Goal: Check status

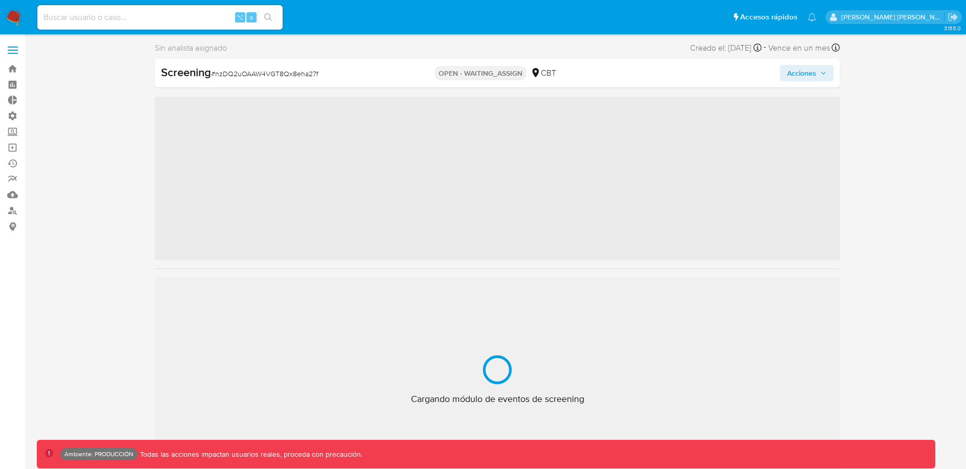
scroll to position [432, 0]
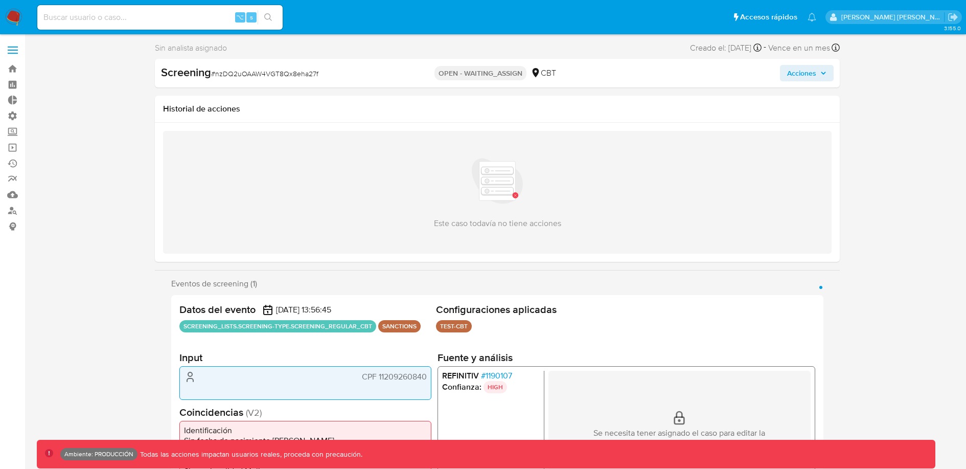
select select "10"
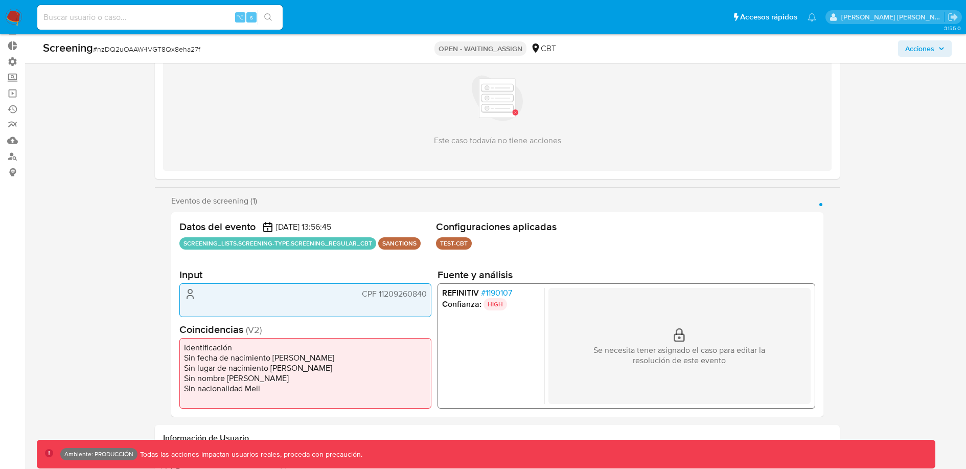
scroll to position [56, 0]
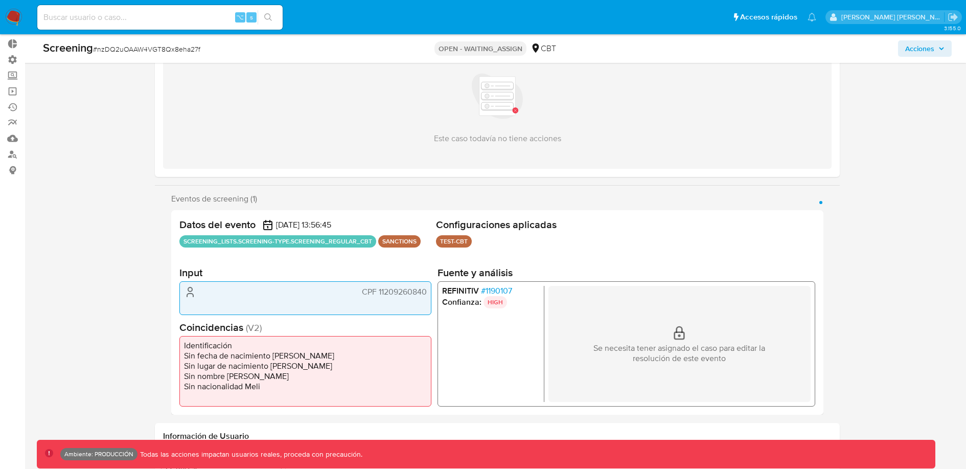
click at [299, 241] on p "SCREENING_LISTS.SCREENING-TYPE.SCREENING_REGULAR_CBT" at bounding box center [277, 241] width 197 height 12
click at [303, 241] on p "SCREENING_LISTS.SCREENING-TYPE.SCREENING_REGULAR_CBT" at bounding box center [277, 241] width 197 height 12
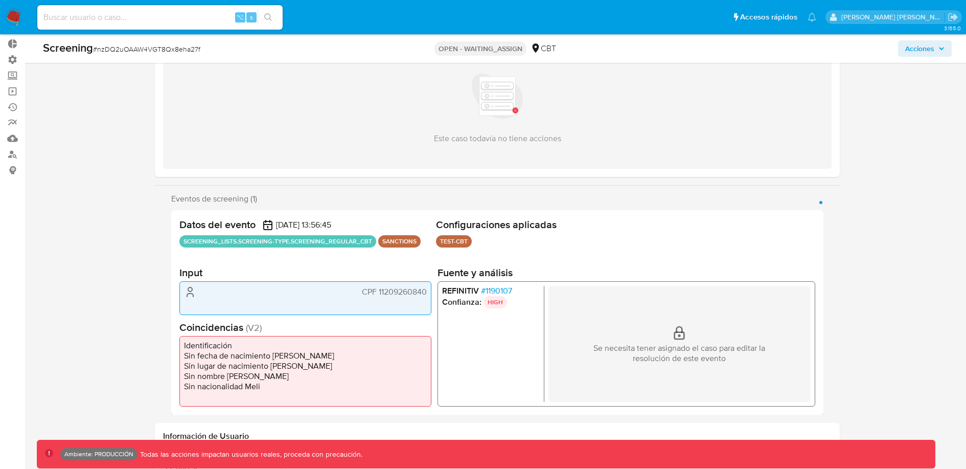
click at [303, 241] on p "SCREENING_LISTS.SCREENING-TYPE.SCREENING_REGULAR_CBT" at bounding box center [277, 241] width 197 height 12
